Goal: Transaction & Acquisition: Purchase product/service

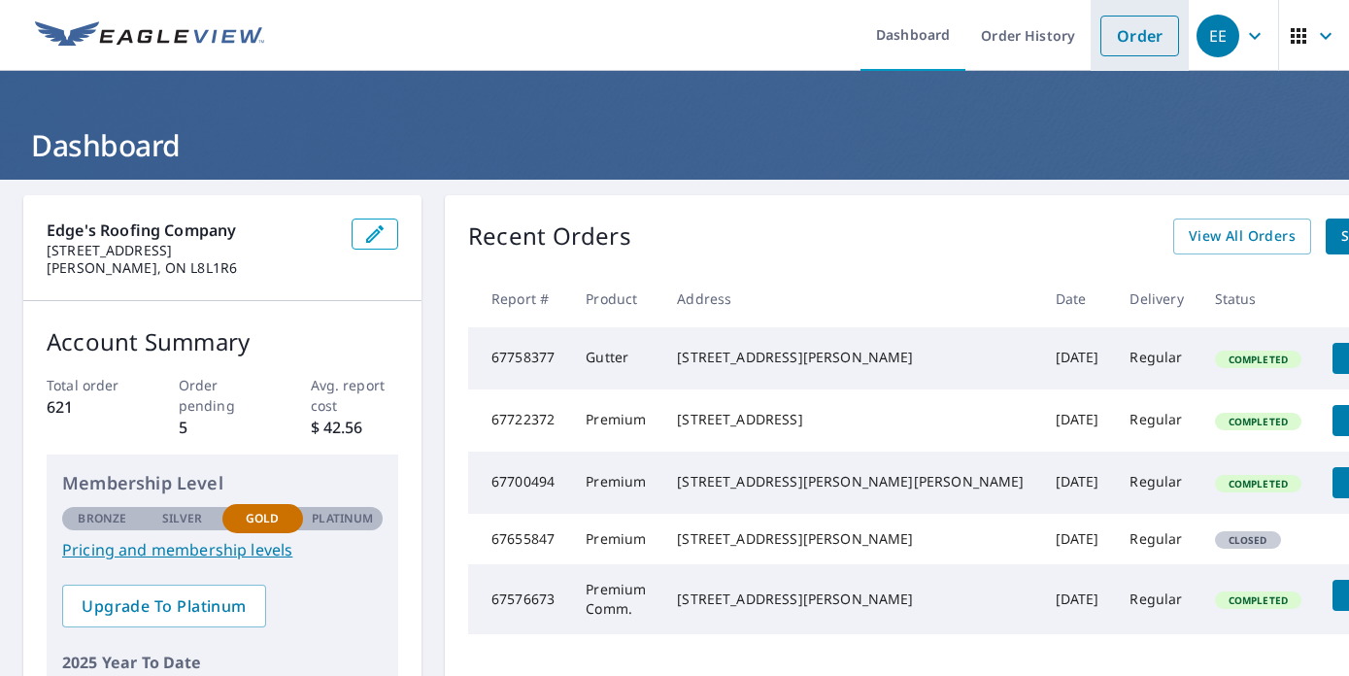
click at [1139, 52] on link "Order" at bounding box center [1139, 36] width 79 height 41
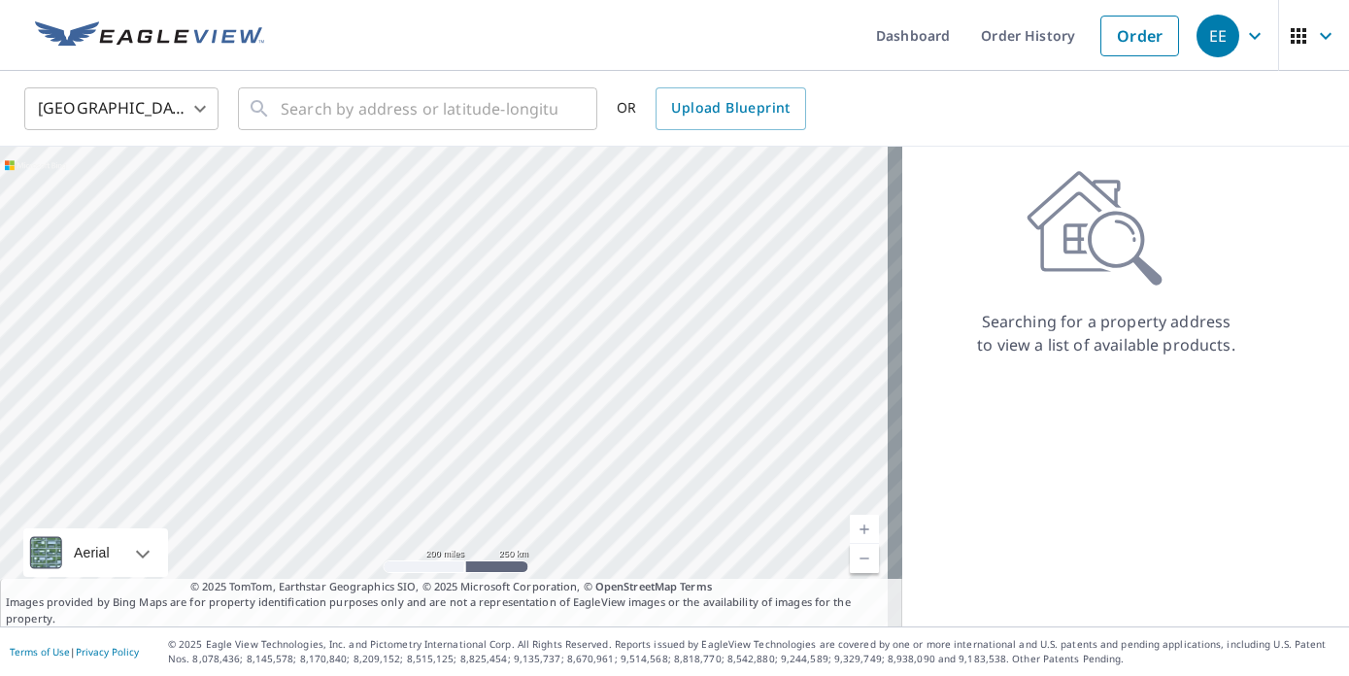
click at [181, 109] on body "EE EE Dashboard Order History Order EE [GEOGRAPHIC_DATA] [GEOGRAPHIC_DATA] ​ ​ …" at bounding box center [674, 338] width 1349 height 676
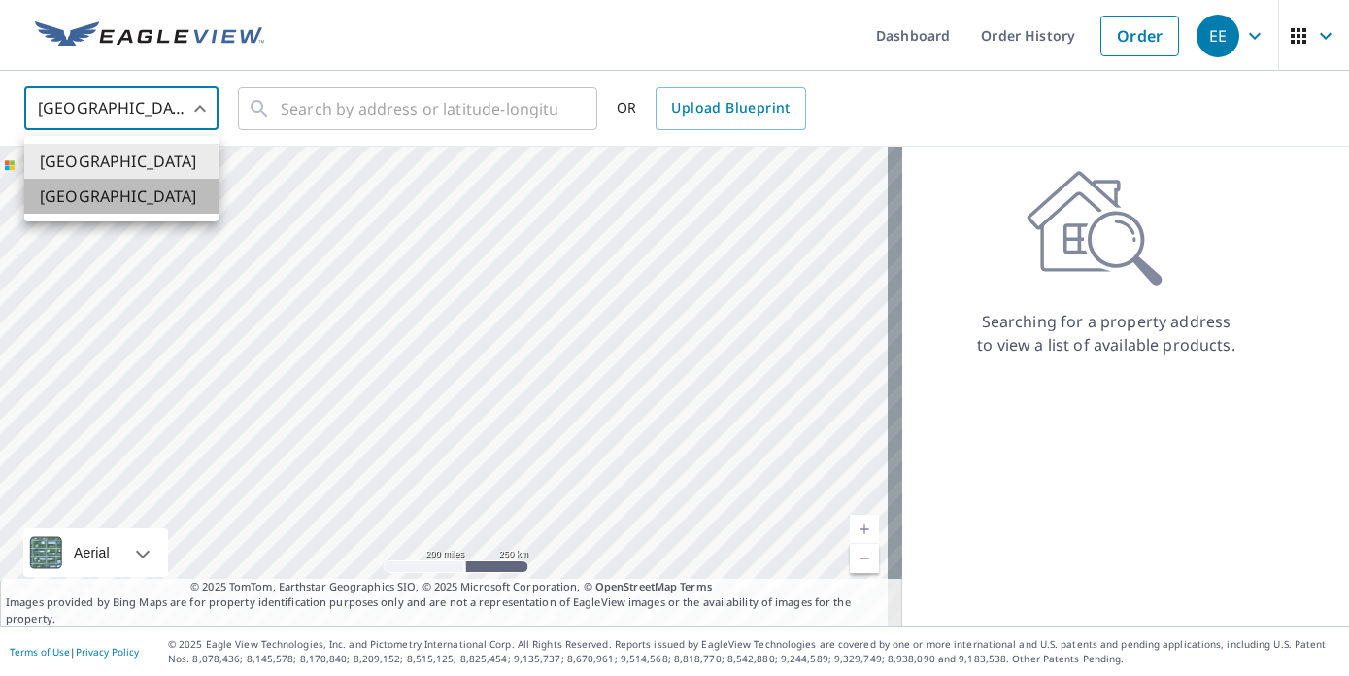
click at [168, 186] on li "[GEOGRAPHIC_DATA]" at bounding box center [121, 196] width 194 height 35
type input "CA"
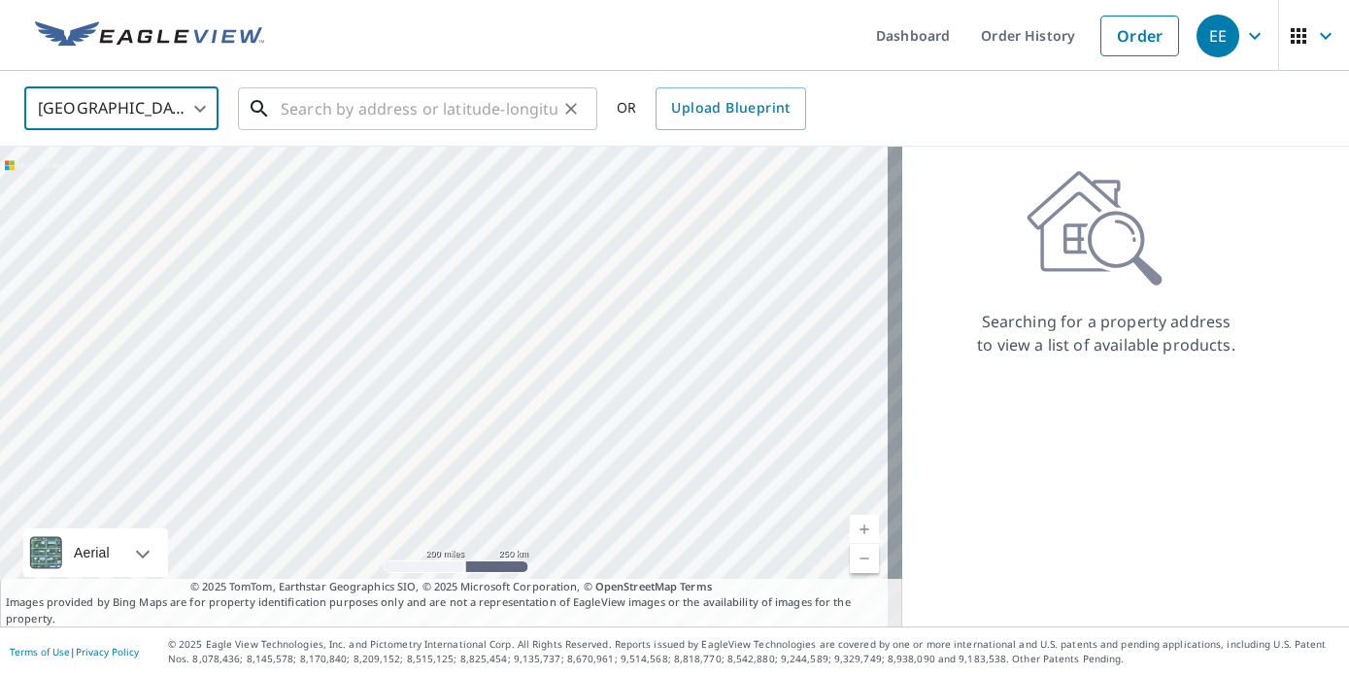
click at [285, 107] on input "text" at bounding box center [419, 109] width 277 height 54
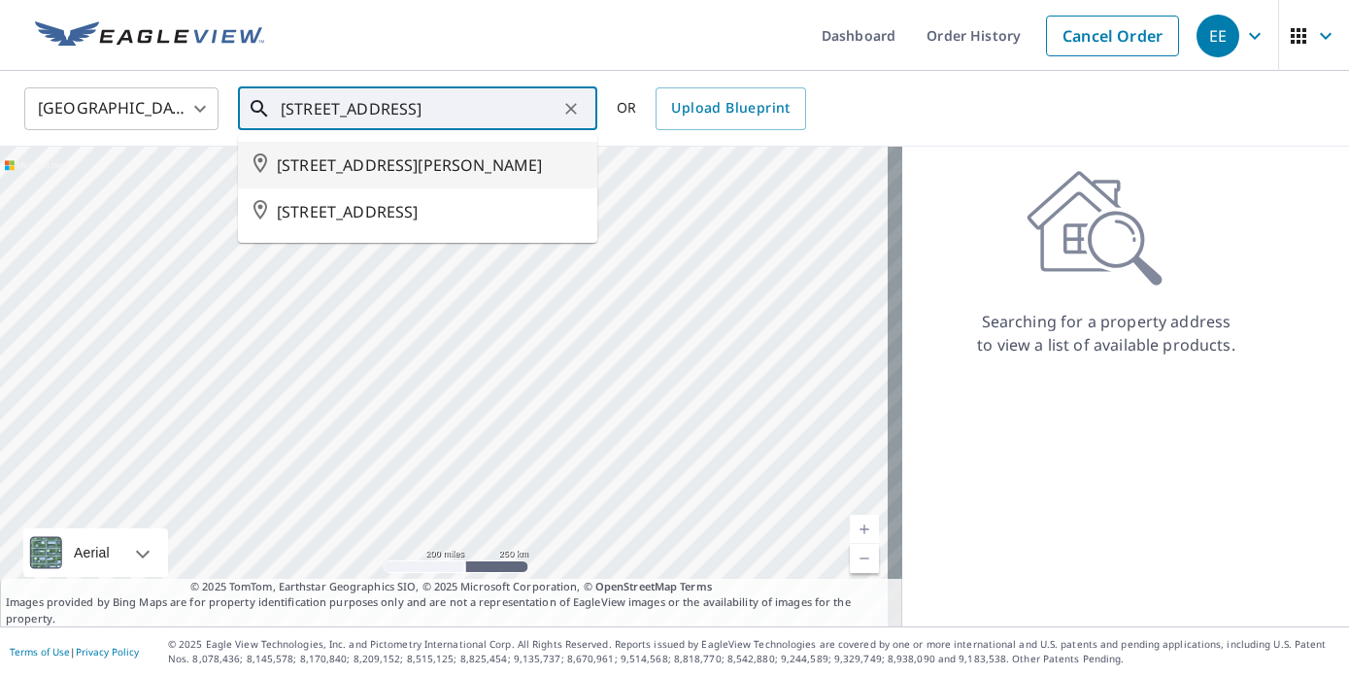
click at [501, 177] on span "[STREET_ADDRESS][PERSON_NAME]" at bounding box center [429, 164] width 305 height 23
type input "[STREET_ADDRESS][PERSON_NAME]"
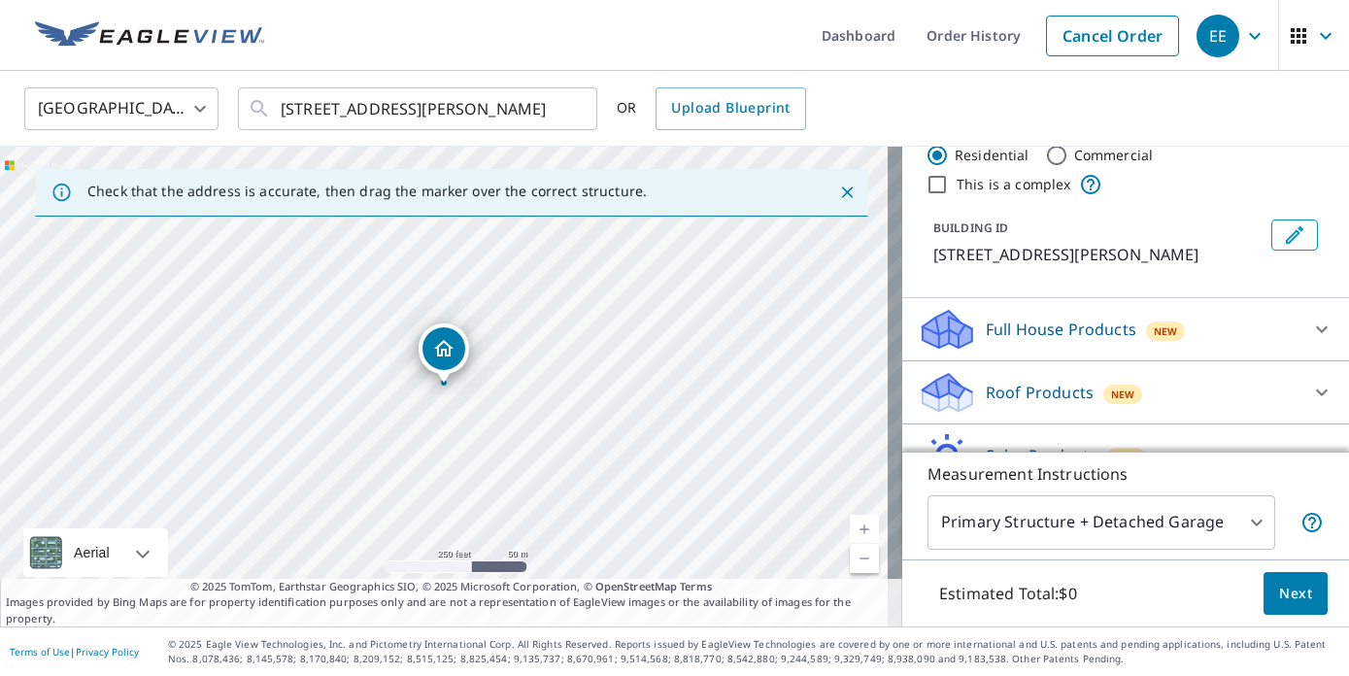
scroll to position [62, 0]
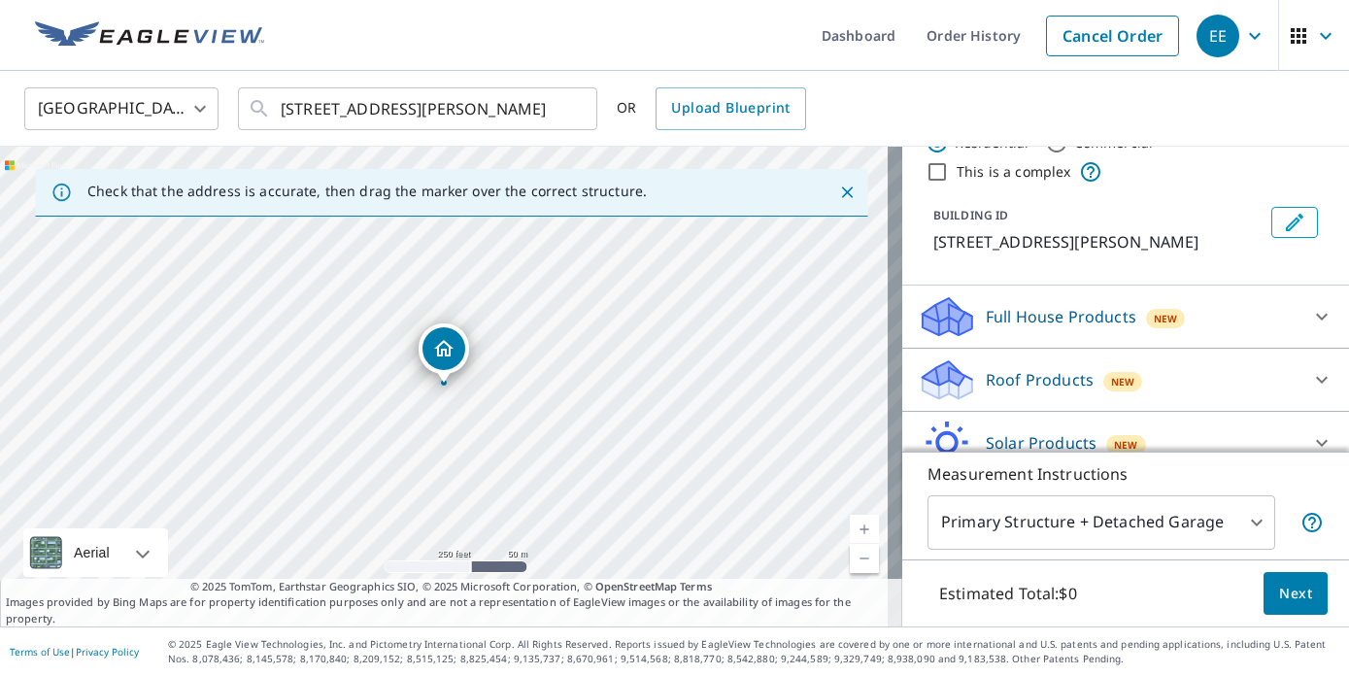
click at [1224, 397] on div "Roof Products New" at bounding box center [1108, 380] width 381 height 46
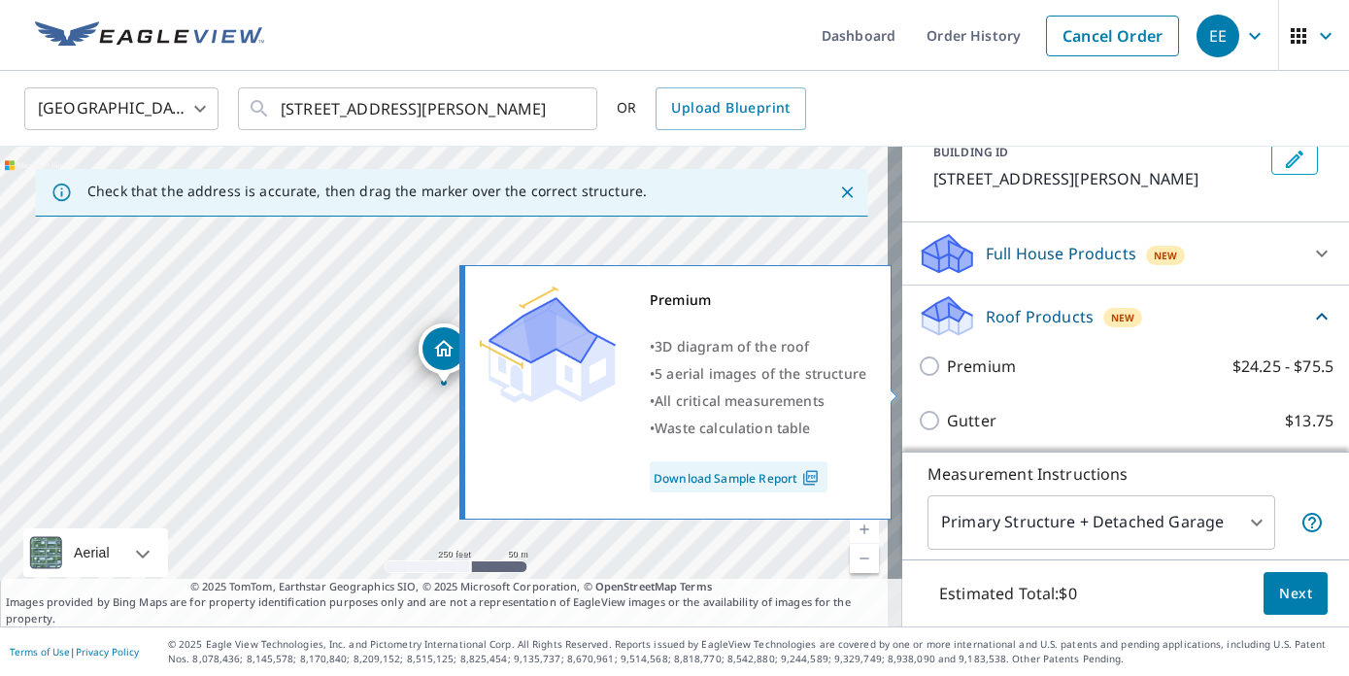
scroll to position [151, 0]
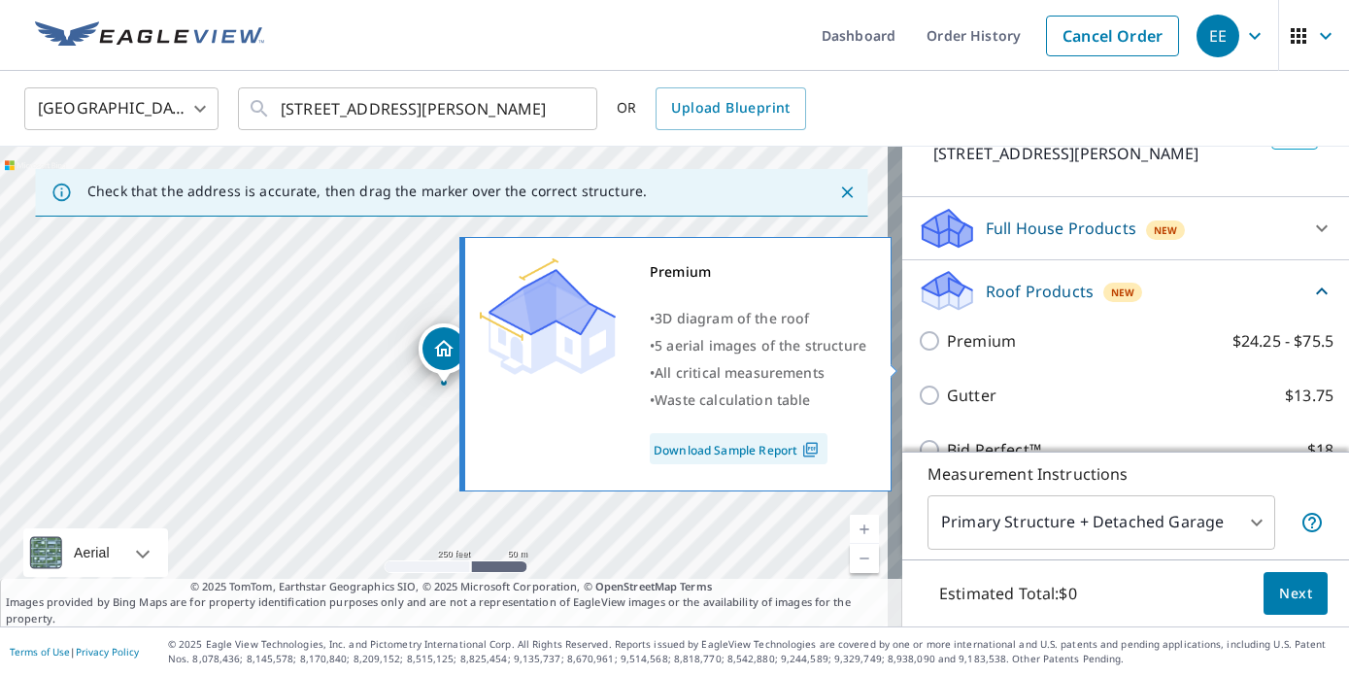
click at [986, 353] on p "Premium" at bounding box center [981, 340] width 69 height 23
click at [947, 353] on input "Premium $24.25 - $75.5" at bounding box center [932, 340] width 29 height 23
checkbox input "true"
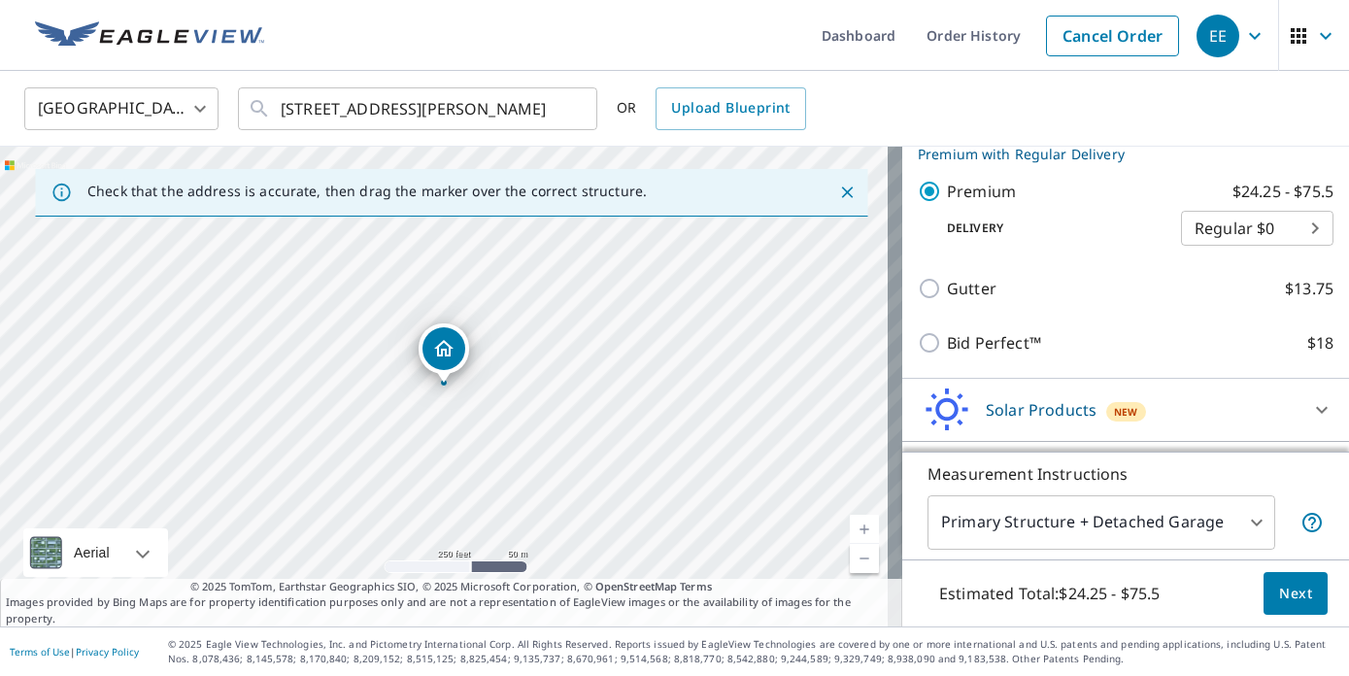
scroll to position [407, 0]
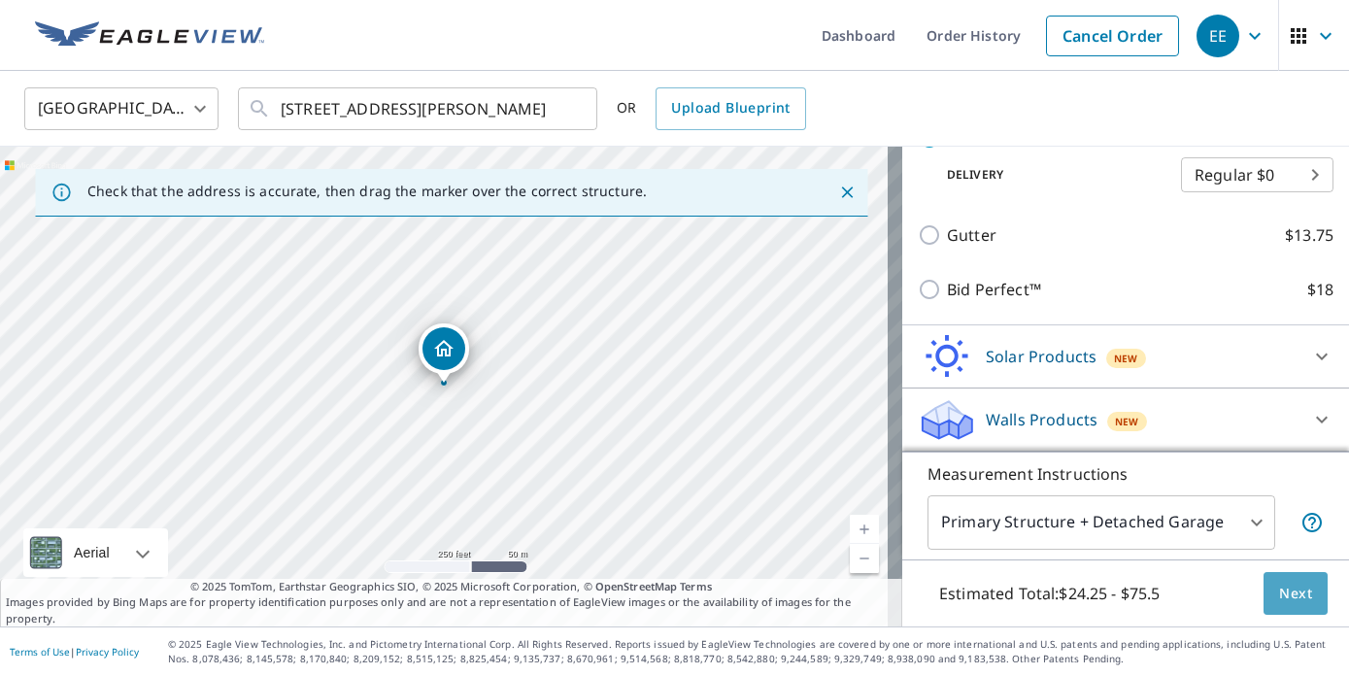
click at [1294, 597] on span "Next" at bounding box center [1295, 594] width 33 height 24
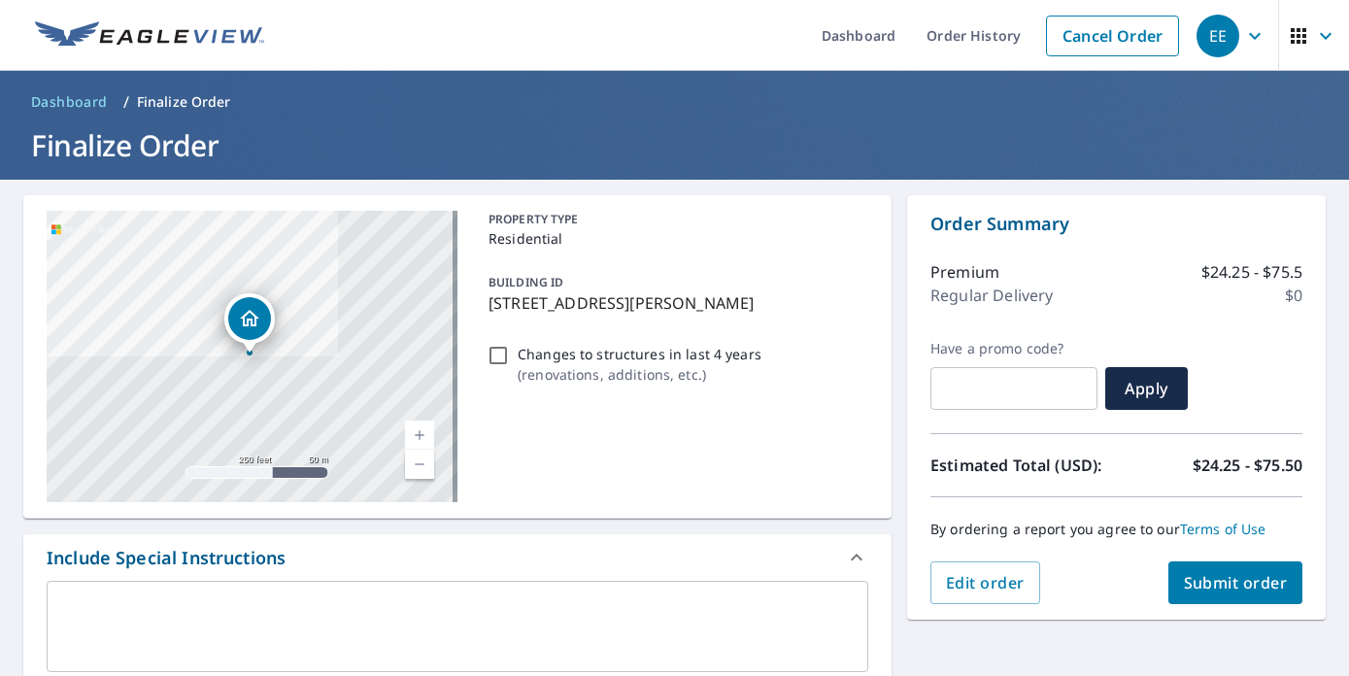
click at [1231, 576] on span "Submit order" at bounding box center [1236, 582] width 104 height 21
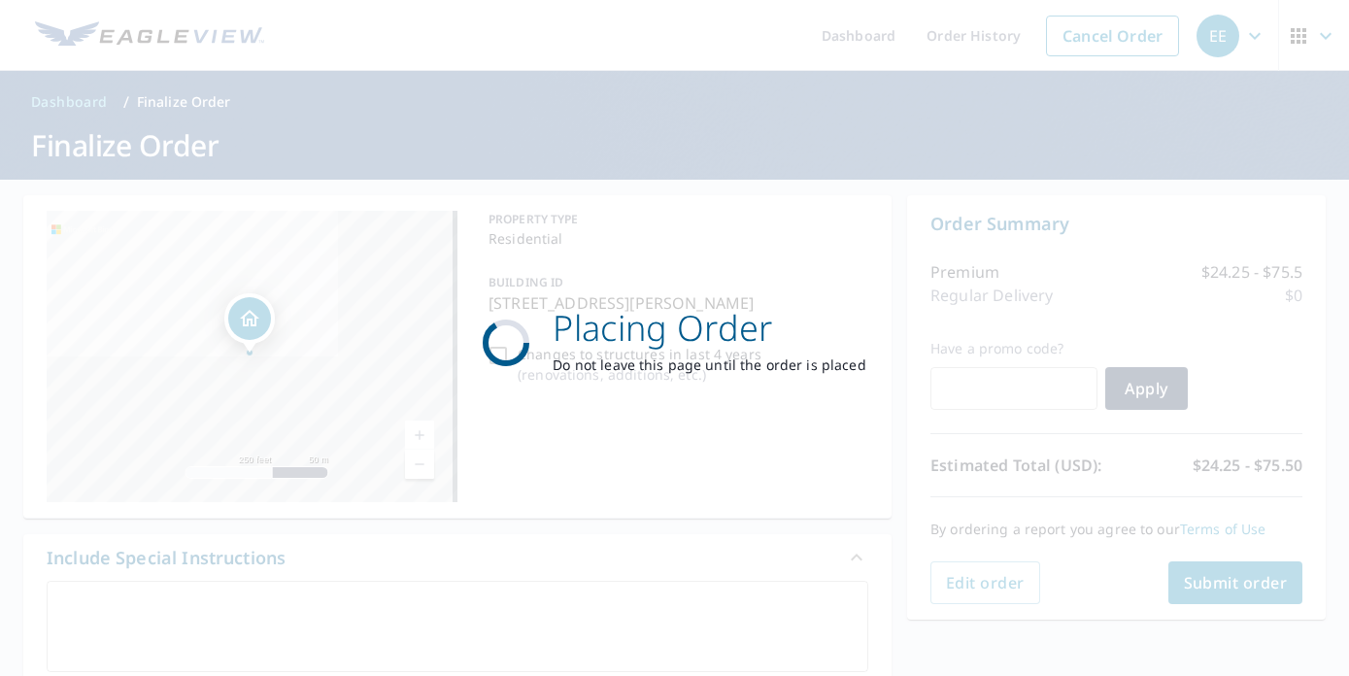
checkbox input "true"
